Goal: Task Accomplishment & Management: Use online tool/utility

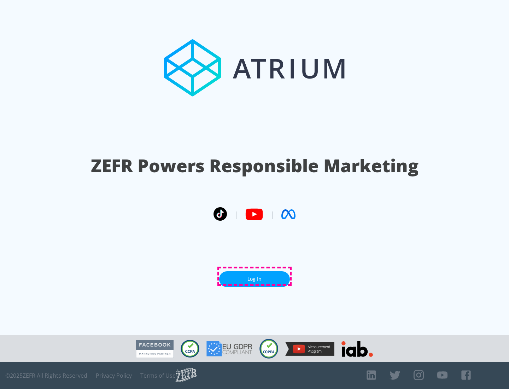
click at [254, 276] on link "Log In" at bounding box center [254, 279] width 71 height 16
